Goal: Transaction & Acquisition: Purchase product/service

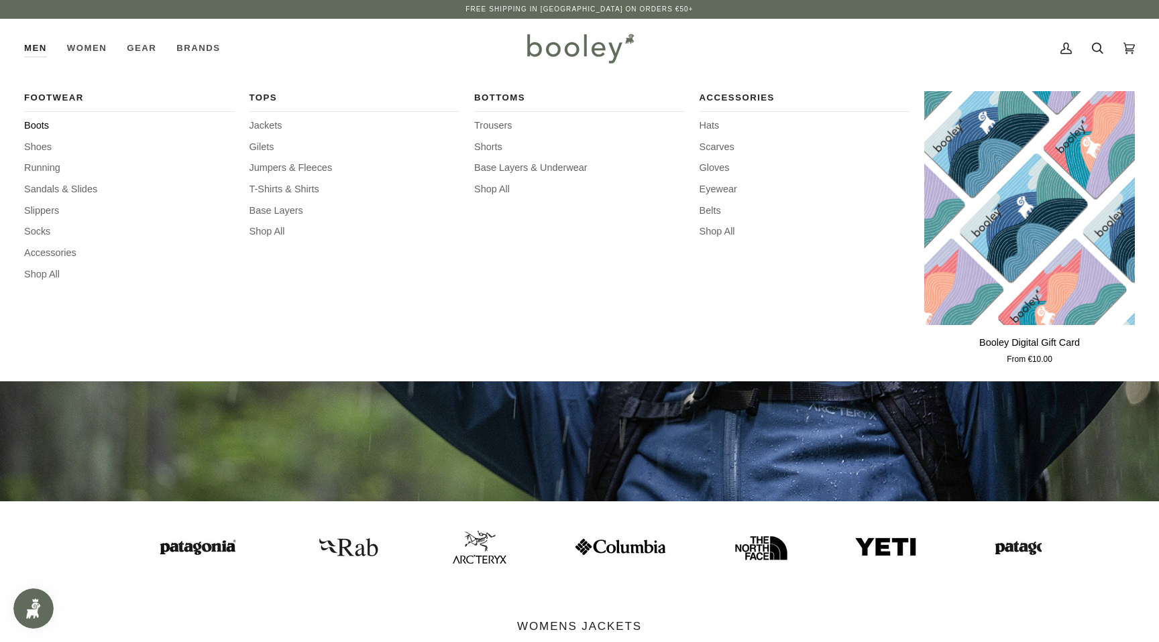
click at [46, 125] on span "Boots" at bounding box center [129, 126] width 211 height 15
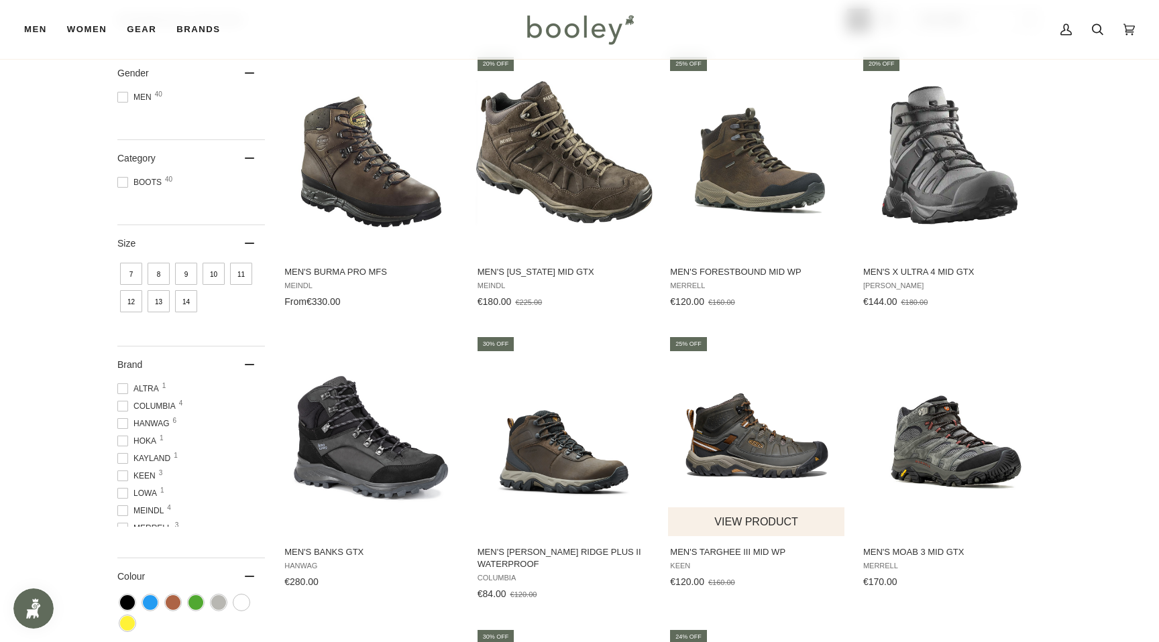
scroll to position [162, 0]
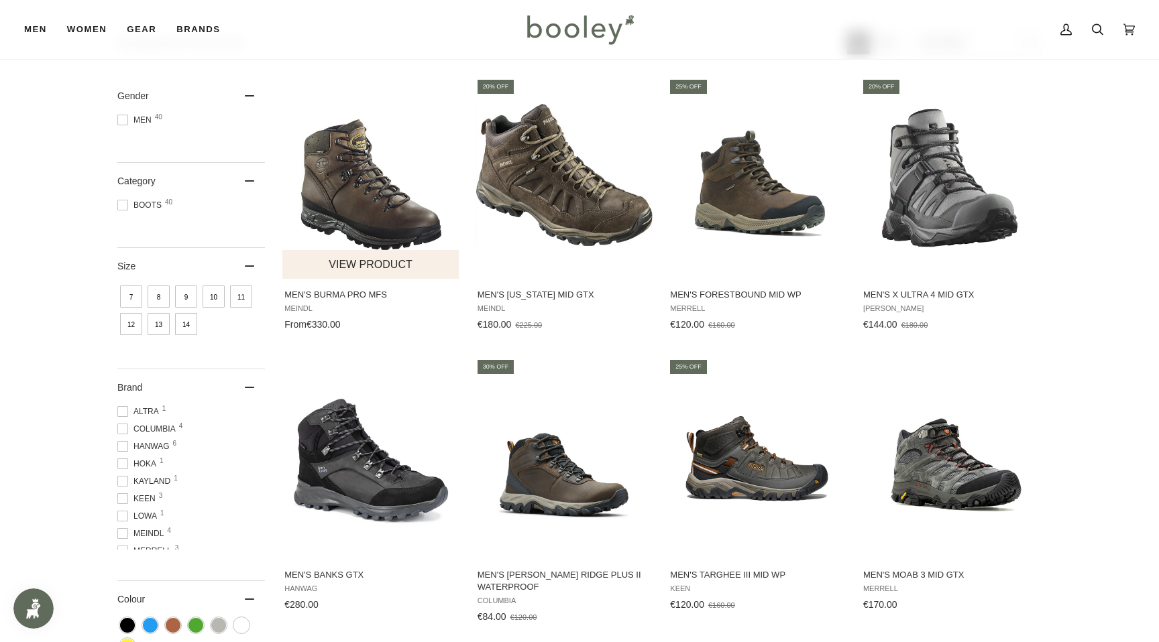
click at [377, 206] on img "Men's Burma PRO MFS" at bounding box center [371, 178] width 178 height 178
